Goal: Communication & Community: Participate in discussion

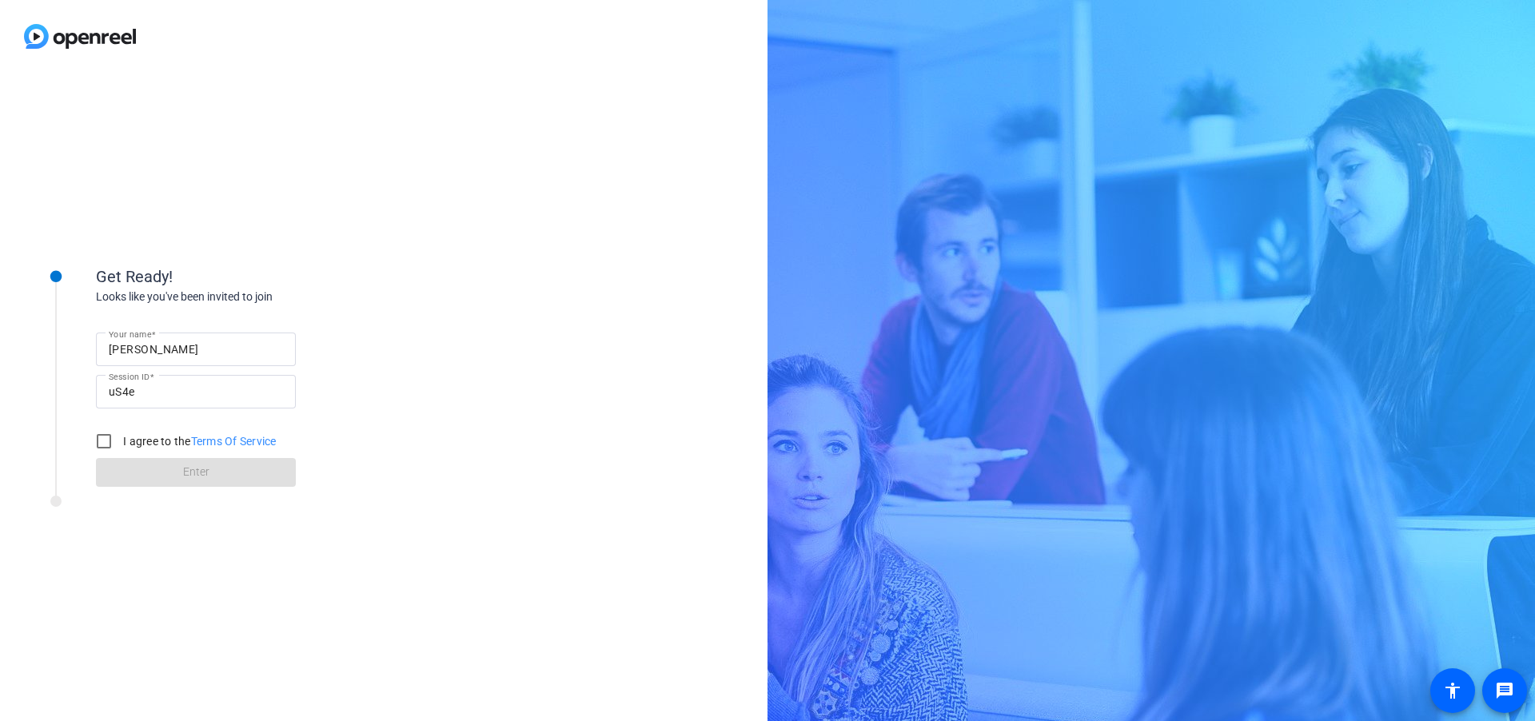
click at [182, 344] on input "[PERSON_NAME]" at bounding box center [196, 349] width 174 height 19
click at [199, 350] on input "[PERSON_NAME]" at bounding box center [196, 349] width 174 height 19
type input "[PERSON_NAME]"
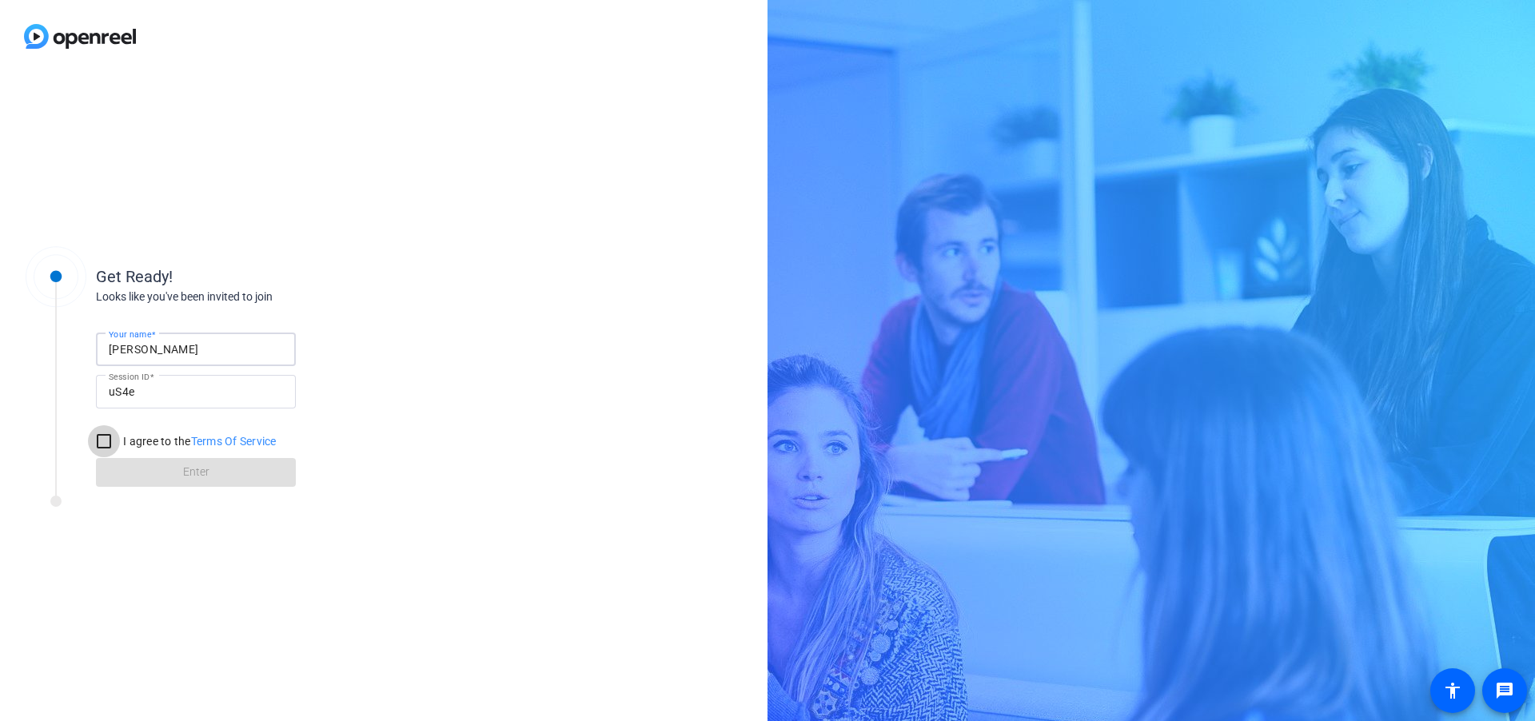
click at [98, 439] on input "I agree to the Terms Of Service" at bounding box center [104, 441] width 32 height 32
checkbox input "true"
click at [176, 480] on span at bounding box center [196, 472] width 200 height 38
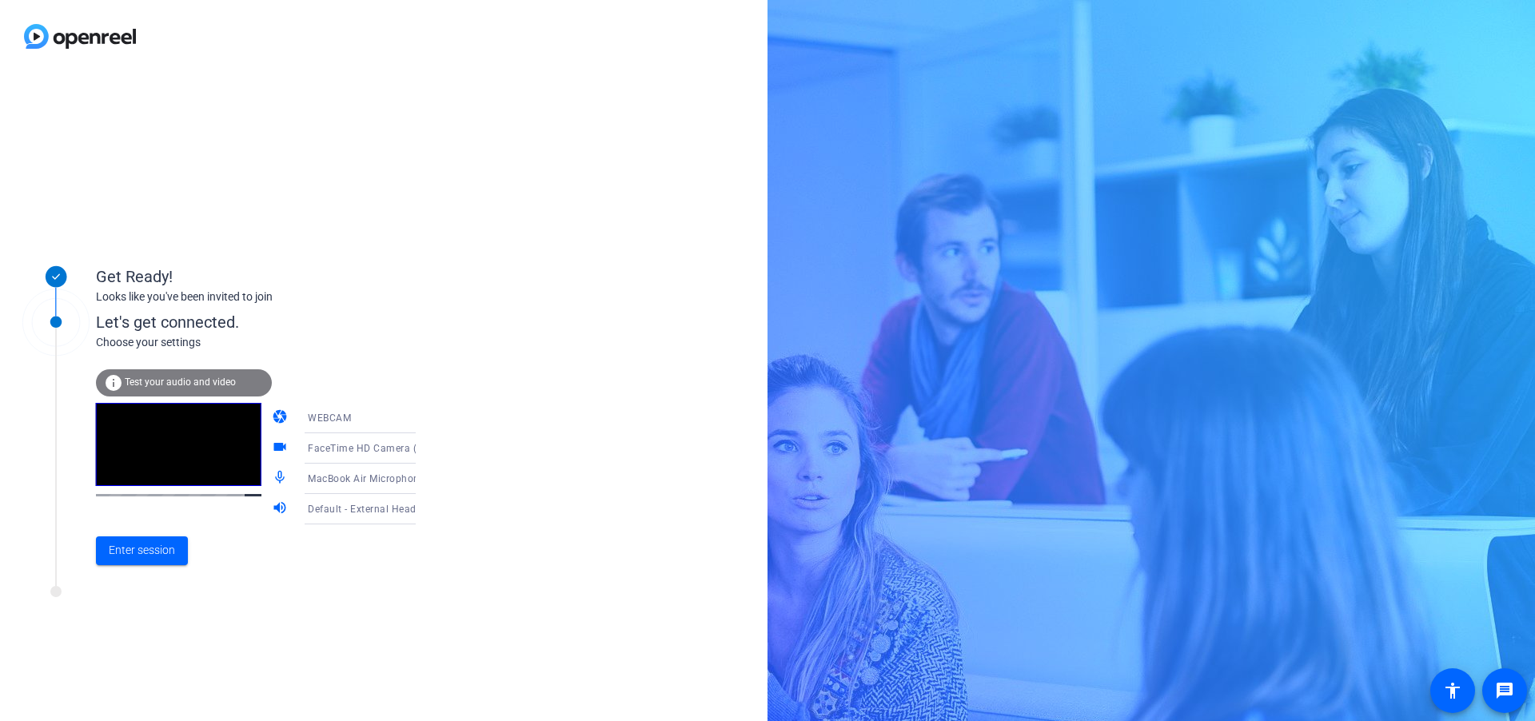
click at [369, 424] on div "WEBCAM" at bounding box center [367, 418] width 119 height 20
click at [357, 371] on div at bounding box center [767, 360] width 1535 height 721
click at [163, 385] on span "Test your audio and video" at bounding box center [180, 382] width 111 height 11
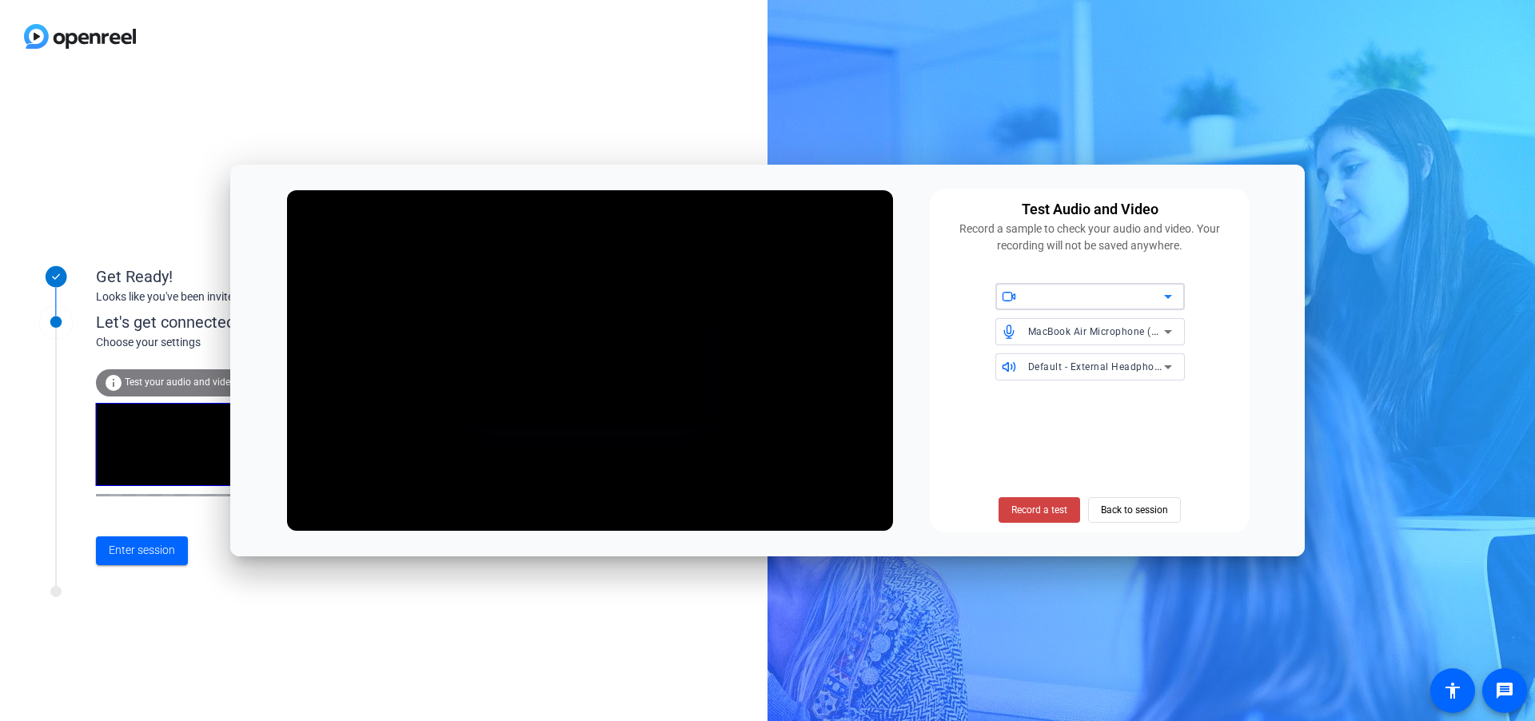
click at [1173, 300] on icon at bounding box center [1167, 296] width 19 height 19
click at [1173, 300] on div at bounding box center [767, 360] width 1535 height 721
click at [1167, 513] on span "Back to session" at bounding box center [1134, 510] width 67 height 30
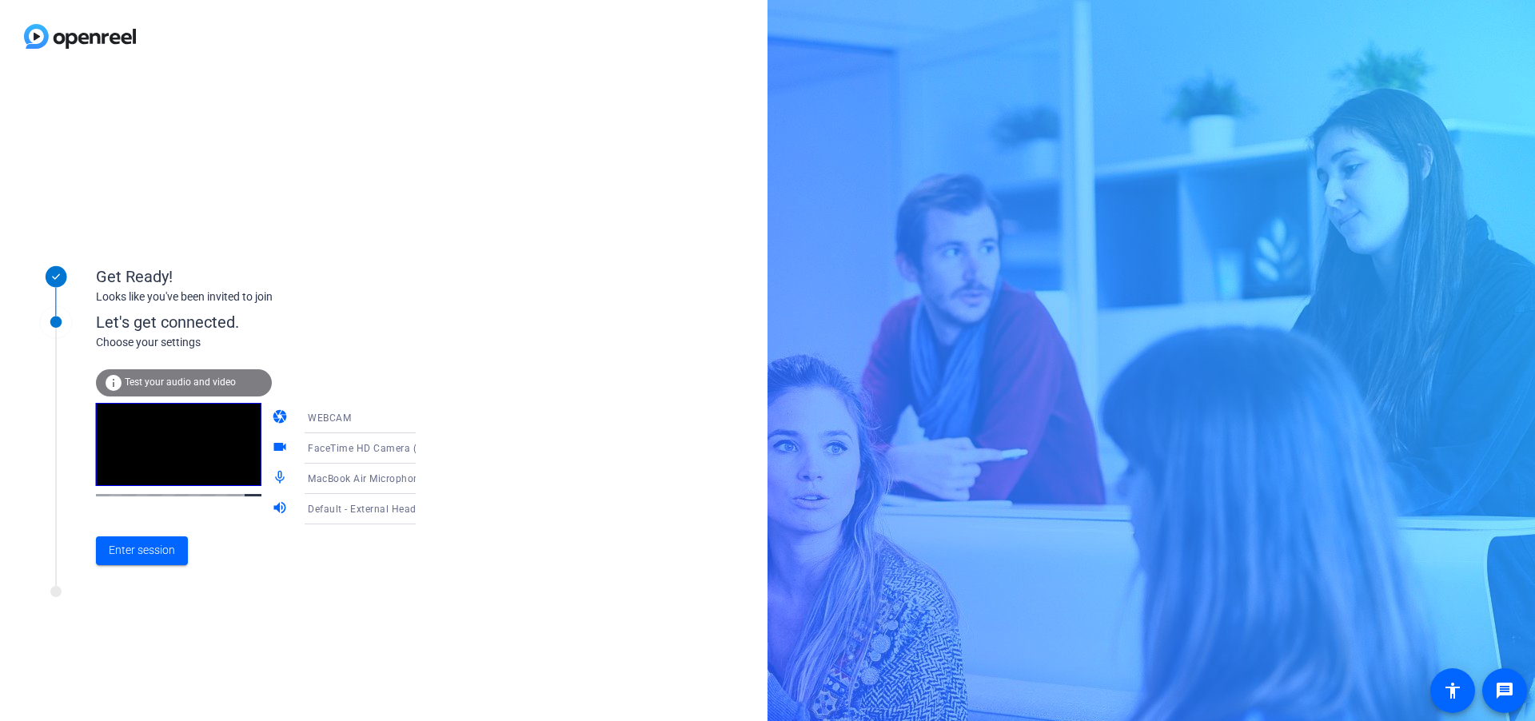
click at [272, 447] on mat-icon "videocam" at bounding box center [281, 448] width 19 height 19
click at [272, 504] on mat-icon "volume_up" at bounding box center [281, 509] width 19 height 19
click at [272, 451] on mat-icon "videocam" at bounding box center [281, 448] width 19 height 19
click at [272, 417] on mat-icon "camera" at bounding box center [281, 418] width 19 height 19
click at [165, 548] on span "Enter session" at bounding box center [142, 550] width 66 height 17
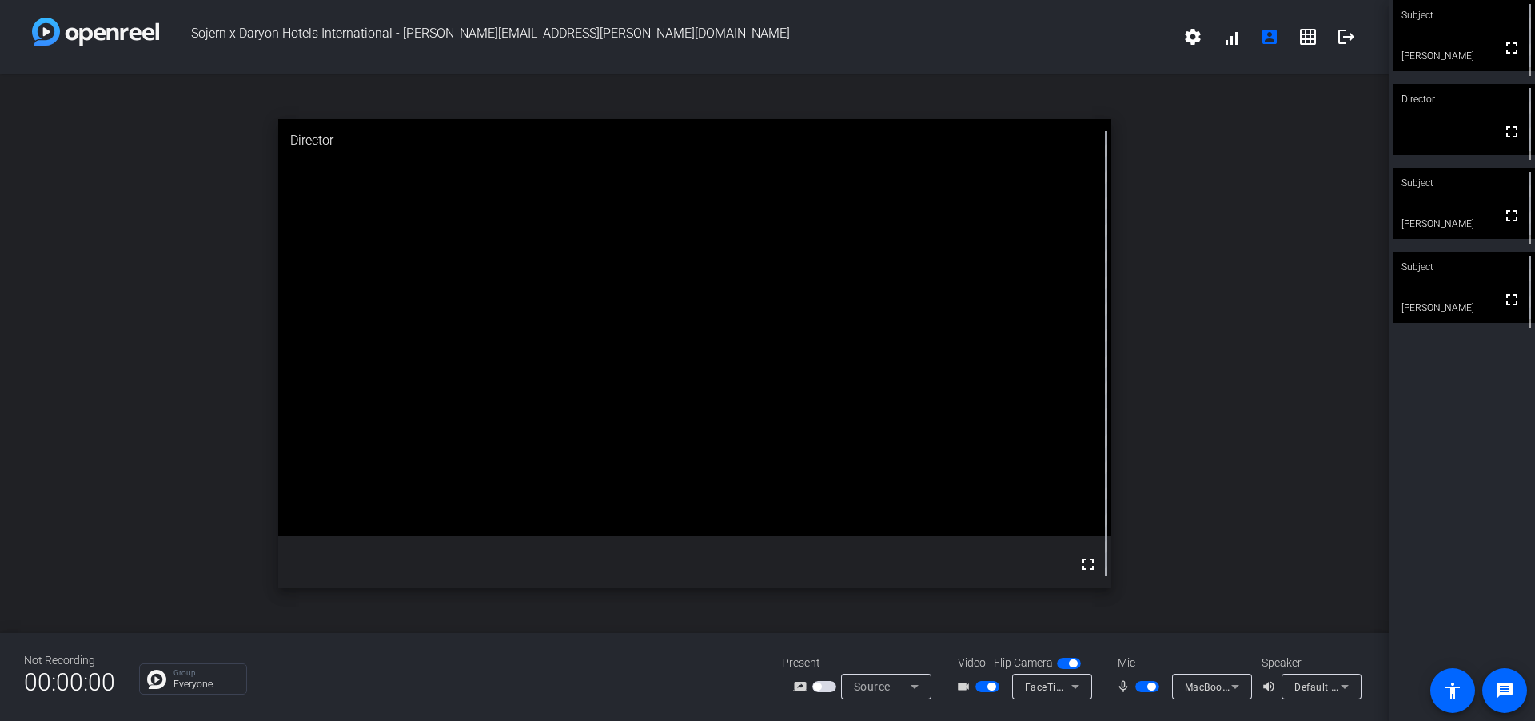
click at [1069, 688] on icon at bounding box center [1075, 686] width 19 height 19
click at [1069, 688] on div at bounding box center [767, 360] width 1535 height 721
click at [1217, 688] on span "MacBook Air Microphone (Built-in)" at bounding box center [1265, 686] width 160 height 13
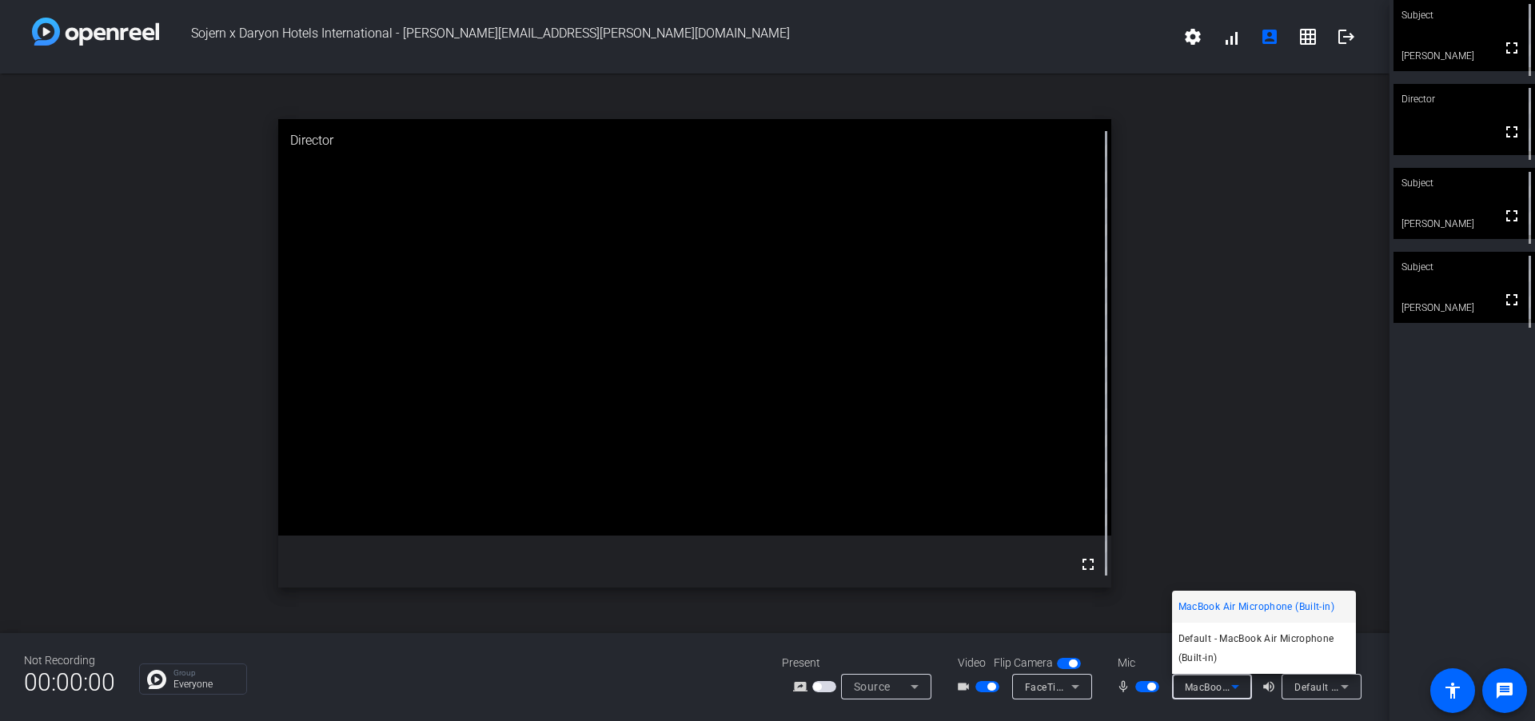
click at [1217, 688] on div at bounding box center [767, 360] width 1535 height 721
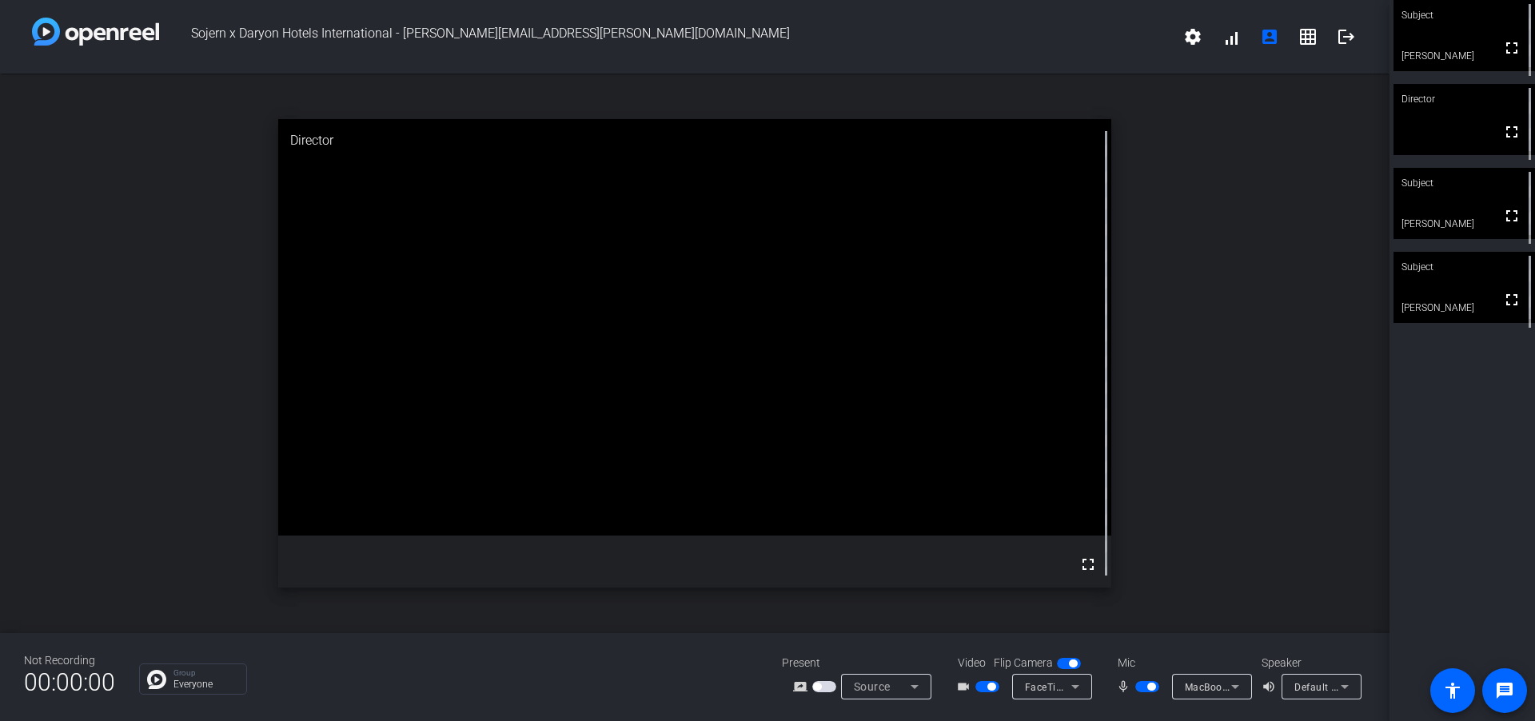
click at [1217, 688] on span "MacBook Air Microphone (Built-in)" at bounding box center [1265, 686] width 160 height 13
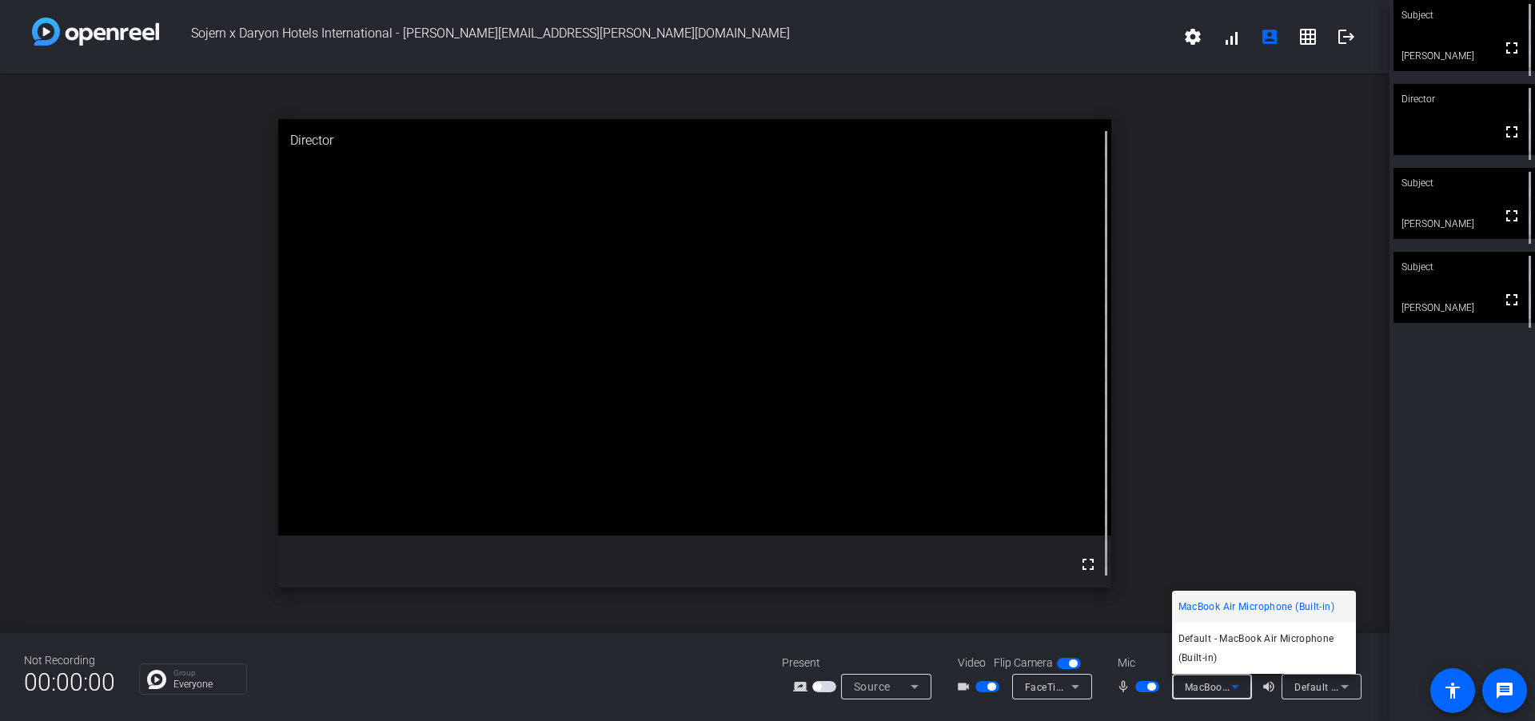
click at [1217, 688] on div at bounding box center [767, 360] width 1535 height 721
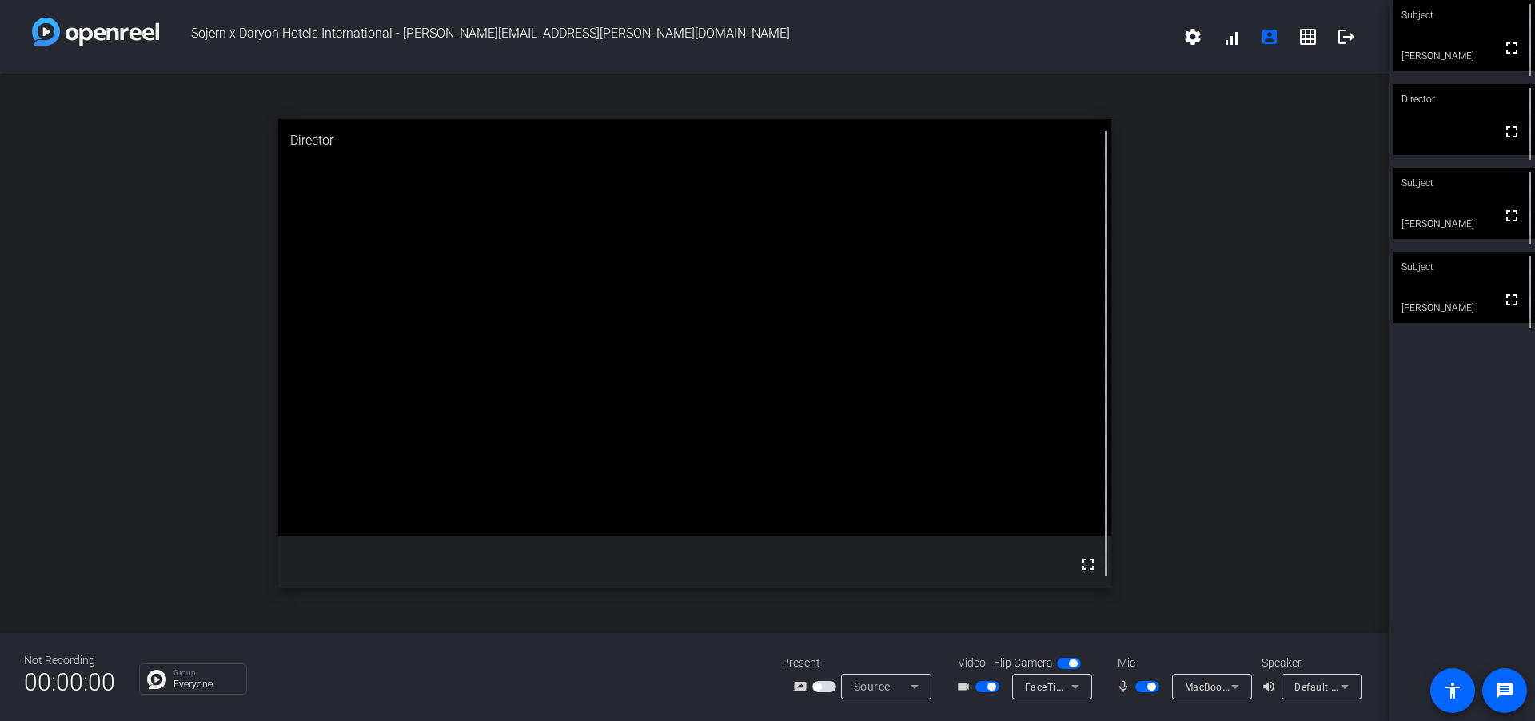
click at [1143, 688] on span "button" at bounding box center [1147, 686] width 24 height 11
click at [986, 684] on span "button" at bounding box center [987, 686] width 24 height 11
click at [1141, 692] on mat-slide-toggle at bounding box center [1148, 686] width 27 height 17
click at [1141, 686] on span "button" at bounding box center [1140, 687] width 8 height 8
click at [1147, 688] on span "button" at bounding box center [1151, 687] width 8 height 8
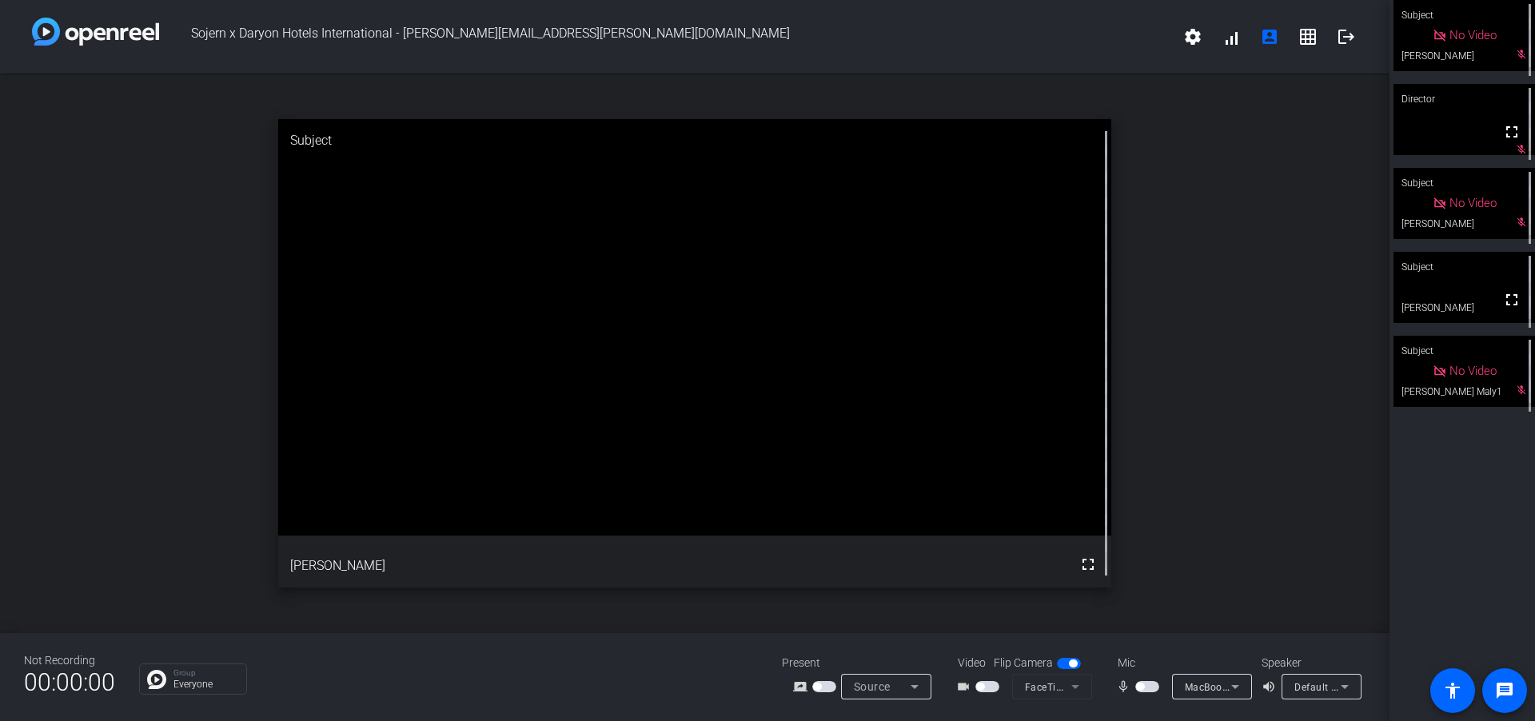
click at [1143, 690] on span "button" at bounding box center [1147, 686] width 24 height 11
click at [1154, 688] on span "button" at bounding box center [1151, 687] width 8 height 8
click at [1487, 285] on video at bounding box center [1464, 287] width 142 height 71
click at [1487, 285] on video at bounding box center [1464, 288] width 140 height 70
click at [1487, 285] on video at bounding box center [1464, 287] width 142 height 71
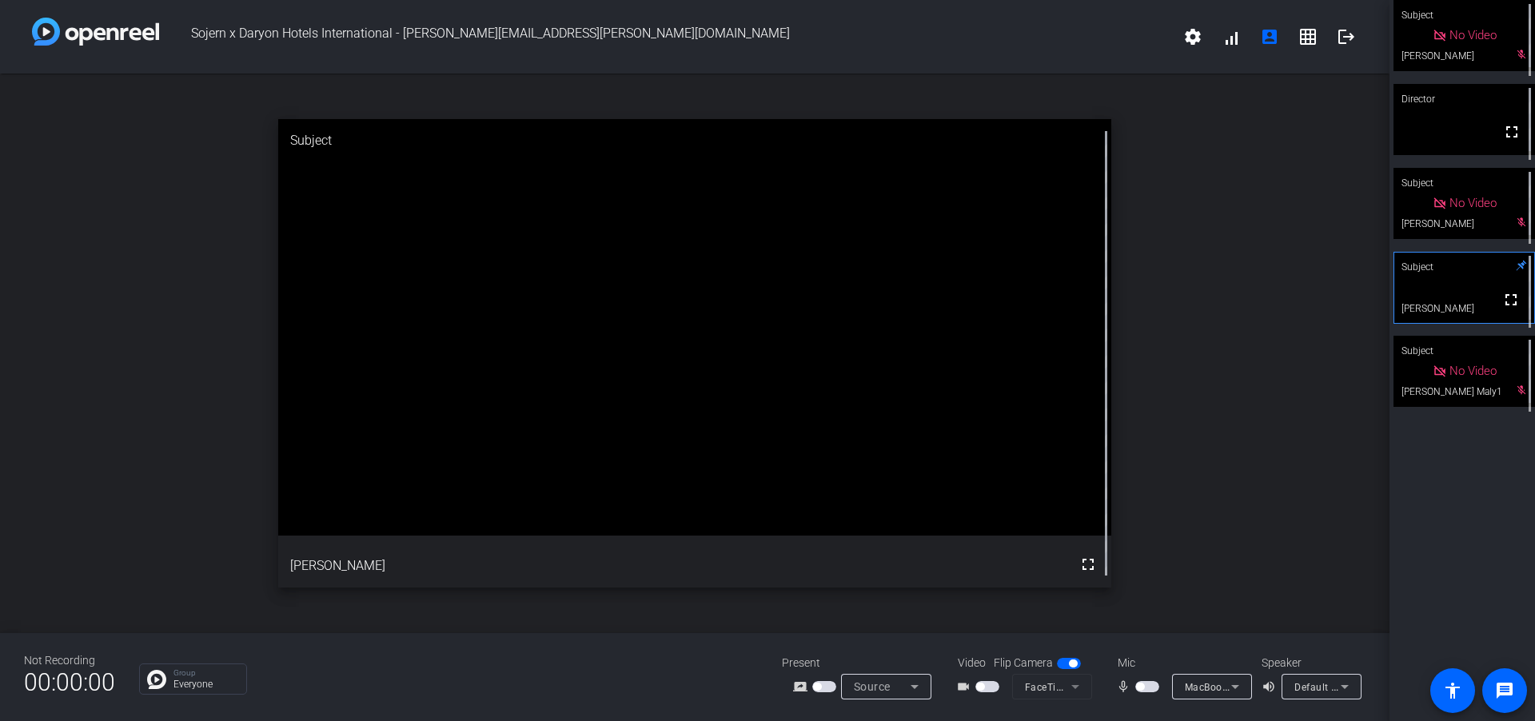
click at [1487, 285] on video at bounding box center [1464, 288] width 140 height 70
click at [1487, 285] on video at bounding box center [1464, 287] width 142 height 71
click at [1487, 285] on video at bounding box center [1464, 288] width 140 height 70
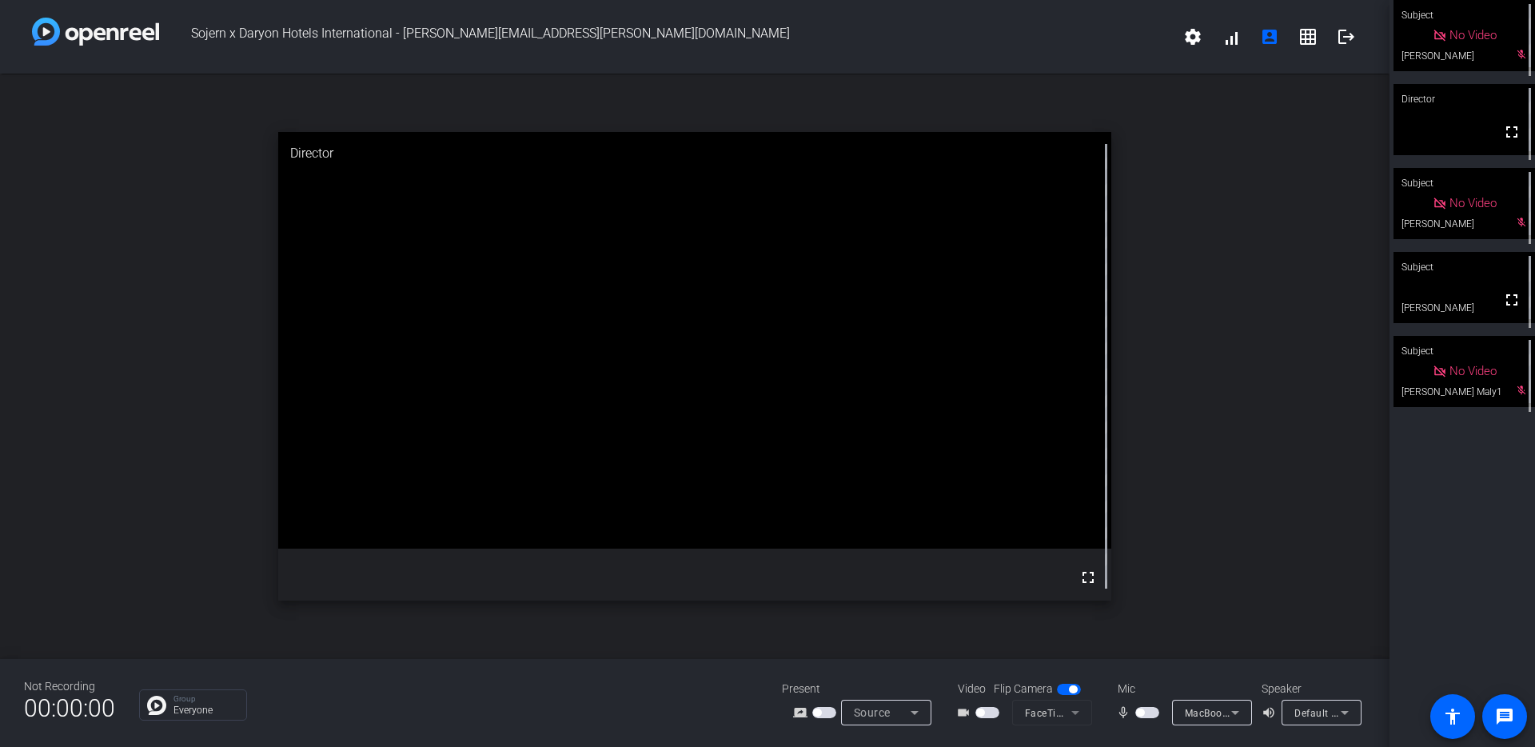
click at [667, 682] on div "Not Recording 00:00:00 Group Everyone Present screen_share_outline Source Video…" at bounding box center [694, 703] width 1389 height 88
click at [1501, 714] on mat-icon "message" at bounding box center [1504, 716] width 19 height 19
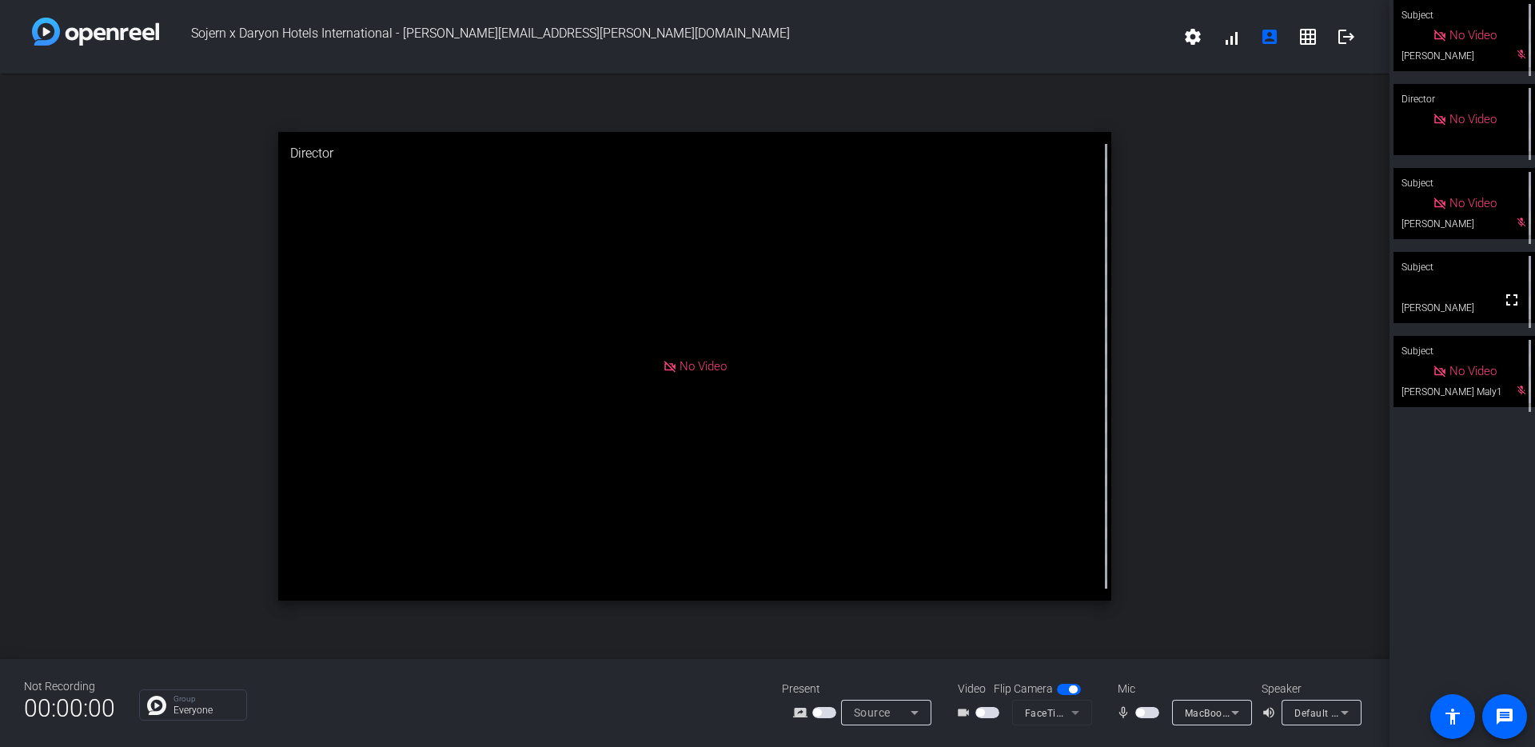
click at [981, 715] on span "button" at bounding box center [980, 712] width 8 height 8
click at [1144, 713] on span "button" at bounding box center [1147, 712] width 24 height 11
click at [1153, 713] on span "button" at bounding box center [1151, 712] width 8 height 8
click at [990, 714] on span "button" at bounding box center [991, 712] width 8 height 8
click at [1138, 714] on span "button" at bounding box center [1140, 712] width 8 height 8
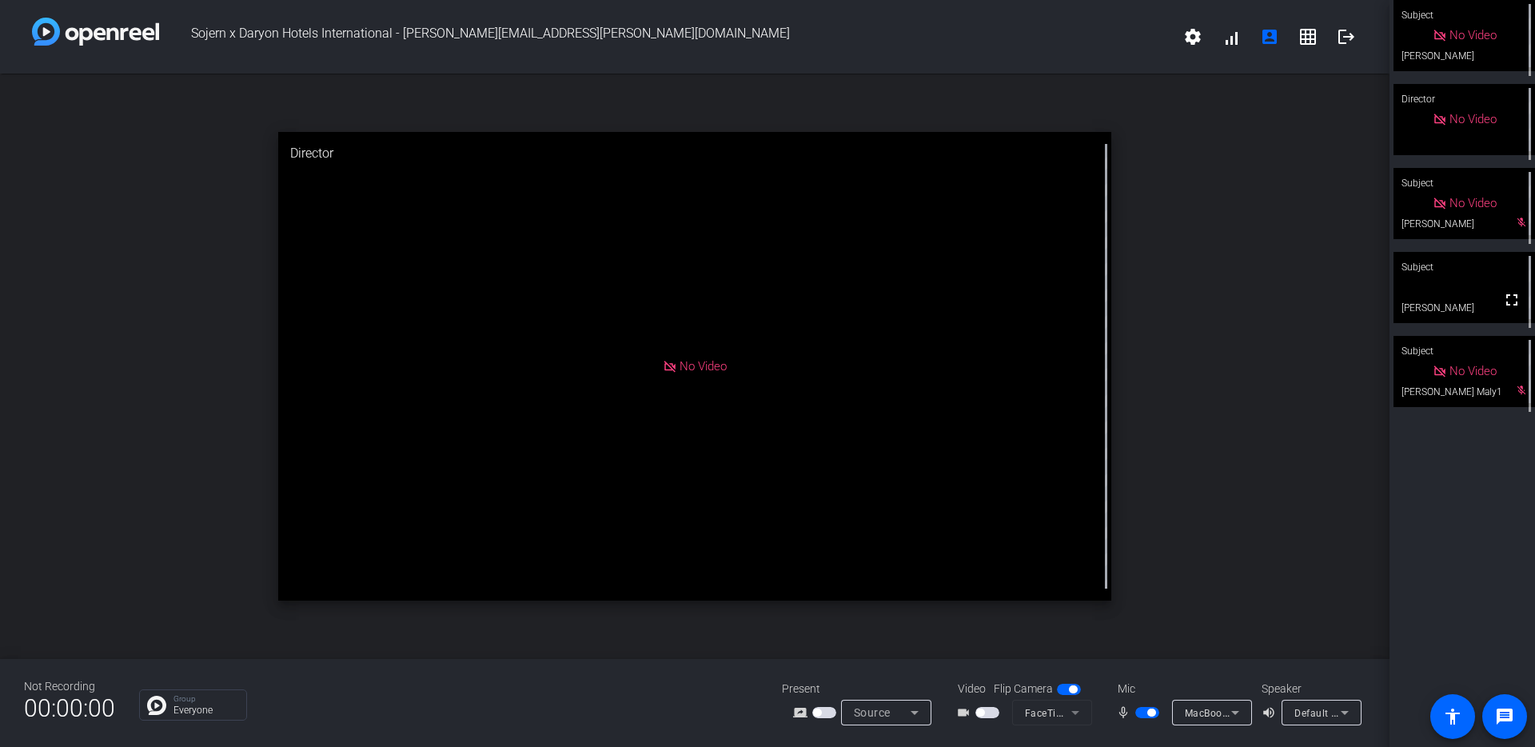
click at [1149, 714] on span "button" at bounding box center [1151, 712] width 8 height 8
click at [1142, 714] on span "button" at bounding box center [1140, 712] width 8 height 8
click at [980, 715] on span "button" at bounding box center [980, 712] width 8 height 8
